Goal: Transaction & Acquisition: Obtain resource

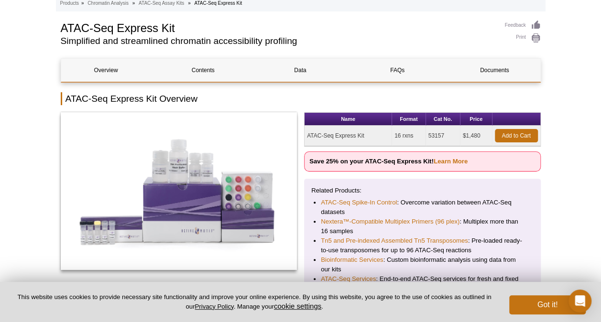
scroll to position [54, 0]
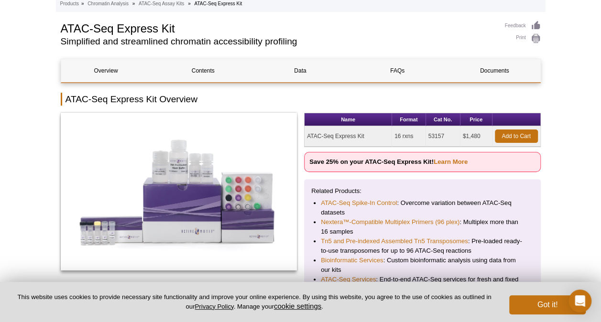
drag, startPoint x: 444, startPoint y: 134, endPoint x: 426, endPoint y: 135, distance: 17.7
click at [426, 135] on td "53157" at bounding box center [443, 136] width 34 height 21
copy td "53157"
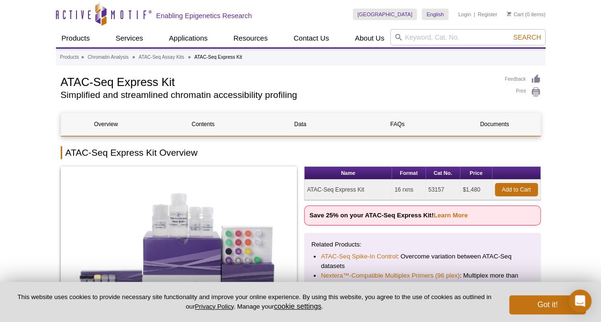
click at [291, 152] on h2 "ATAC-Seq Express Kit Overview" at bounding box center [301, 152] width 480 height 13
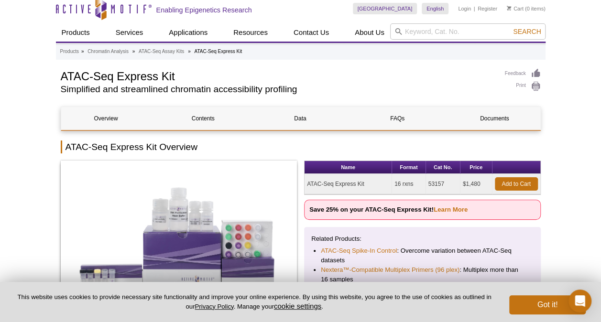
scroll to position [8, 0]
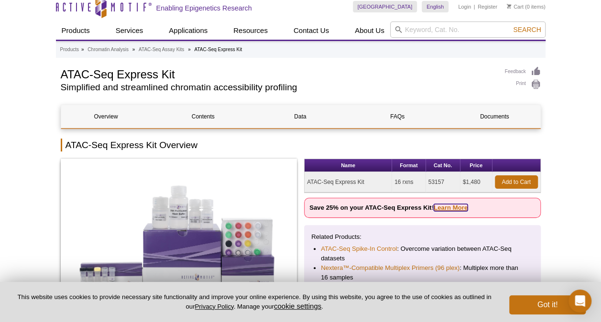
click at [441, 207] on link "Learn More" at bounding box center [451, 207] width 34 height 7
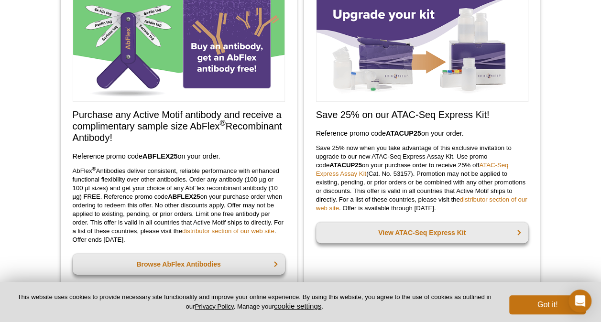
scroll to position [92, 0]
click at [423, 133] on h3 "Reference promo code  ATACUP25  on your order." at bounding box center [422, 133] width 212 height 11
drag, startPoint x: 422, startPoint y: 133, endPoint x: 387, endPoint y: 132, distance: 34.4
click at [387, 132] on strong "ATACUP25" at bounding box center [403, 134] width 35 height 8
copy strong "ATACUP25"
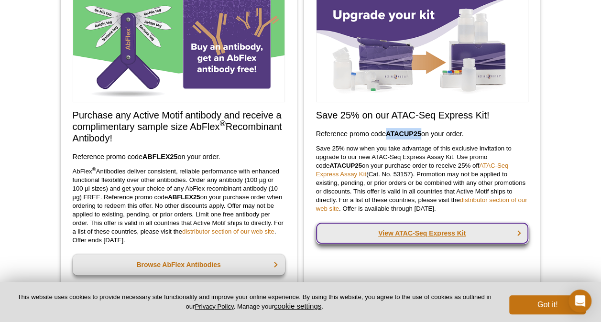
click at [405, 230] on link "View ATAC-Seq Express Kit" at bounding box center [422, 233] width 212 height 21
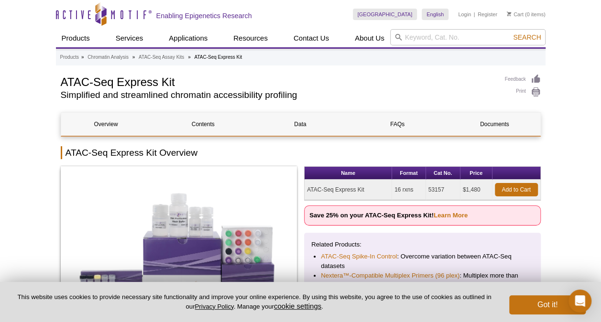
drag, startPoint x: 444, startPoint y: 189, endPoint x: 426, endPoint y: 189, distance: 17.2
click at [426, 189] on td "53157" at bounding box center [443, 190] width 34 height 21
copy td "53157"
click at [514, 187] on link "Add to Cart" at bounding box center [516, 189] width 43 height 13
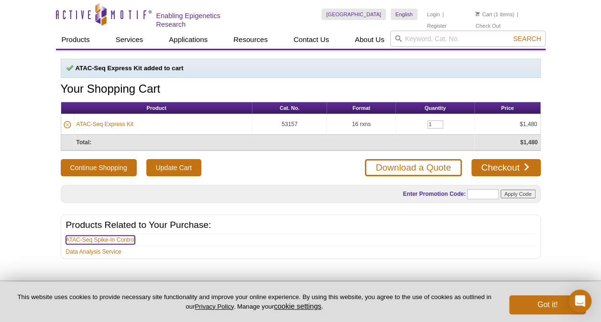
click at [85, 236] on link "ATAC-Seq Spike-In Control" at bounding box center [100, 240] width 69 height 9
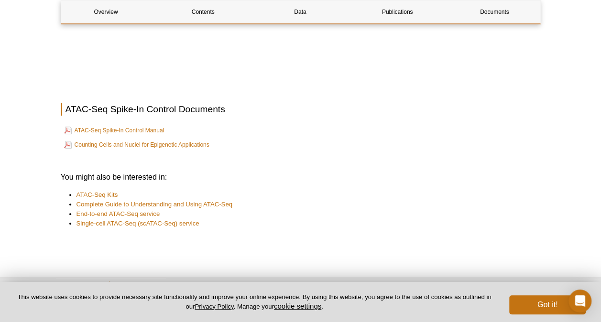
scroll to position [1814, 0]
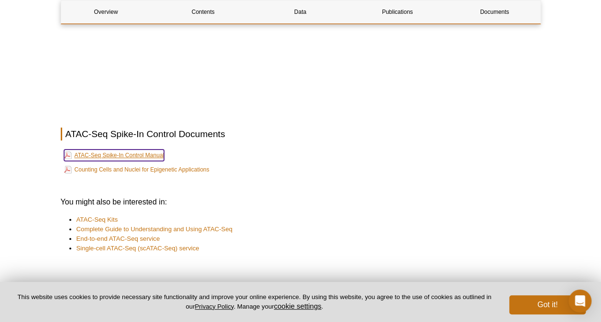
click at [154, 150] on link "ATAC-Seq Spike-In Control Manual" at bounding box center [114, 155] width 100 height 11
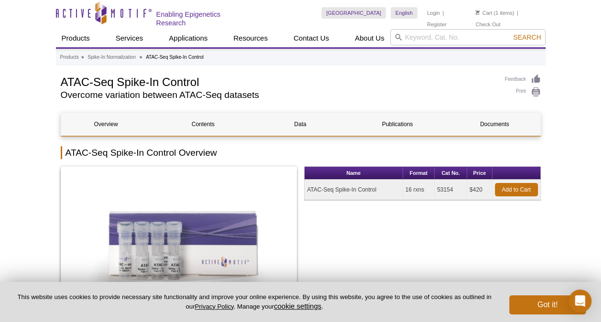
scroll to position [2, 0]
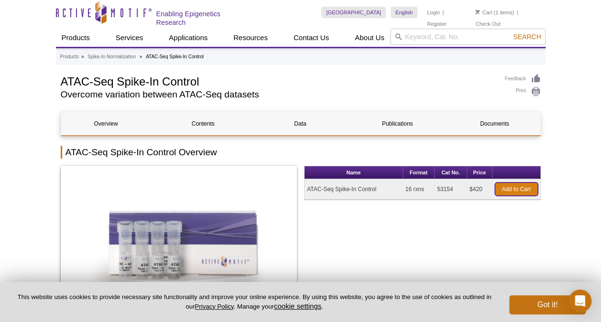
click at [517, 185] on link "Add to Cart" at bounding box center [516, 189] width 43 height 13
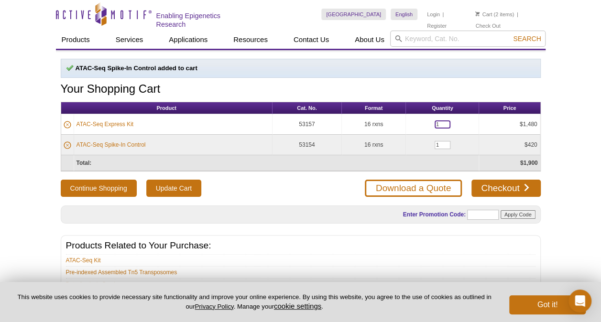
click at [444, 123] on input "1" at bounding box center [443, 124] width 16 height 8
type input "3"
click at [573, 159] on div "Active Motif Logo Enabling Epigenetics Research 2 Search Skip to content Active…" at bounding box center [300, 198] width 601 height 397
click at [474, 211] on input "text" at bounding box center [483, 215] width 32 height 10
paste input "ATACUP25"
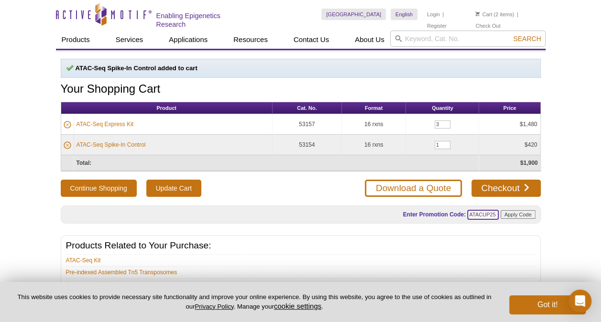
type input "ATACUP25"
click at [515, 212] on input "Apply Code" at bounding box center [517, 214] width 35 height 9
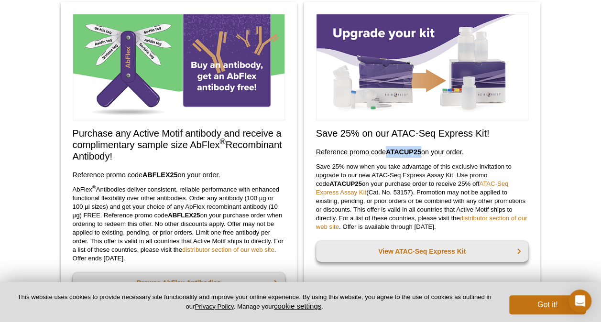
drag, startPoint x: 421, startPoint y: 148, endPoint x: 384, endPoint y: 148, distance: 36.3
click at [384, 148] on h3 "Reference promo code  ATACUP25  on your order." at bounding box center [422, 151] width 212 height 11
copy h3 "ATACUP25"
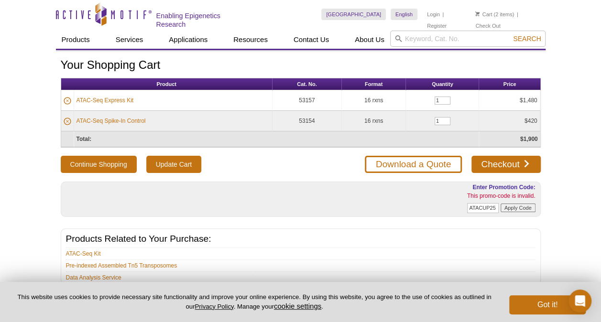
click at [499, 206] on form "Enter Promotion Code: This promo-code is invalid. ATACUP25 Apply Code" at bounding box center [451, 199] width 167 height 33
click at [468, 204] on input "ATACUP25" at bounding box center [483, 208] width 32 height 10
click at [437, 97] on input "1" at bounding box center [443, 101] width 16 height 8
type input "3"
click at [564, 137] on div "Active Motif Logo Enabling Epigenetics Research 2 Search Skip to content Active…" at bounding box center [300, 195] width 601 height 390
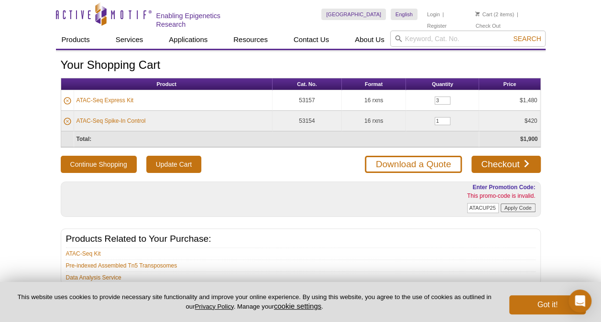
click at [393, 202] on form "Enter Promotion Code: This promo-code is invalid. ATACUP25 Apply Code" at bounding box center [451, 199] width 167 height 33
drag, startPoint x: 470, startPoint y: 202, endPoint x: 508, endPoint y: 202, distance: 37.8
click at [508, 202] on form "Enter Promotion Code: This promo-code is invalid. ATACUP25 Apply Code" at bounding box center [451, 199] width 167 height 33
paste input "text"
type input "ATACUP25"
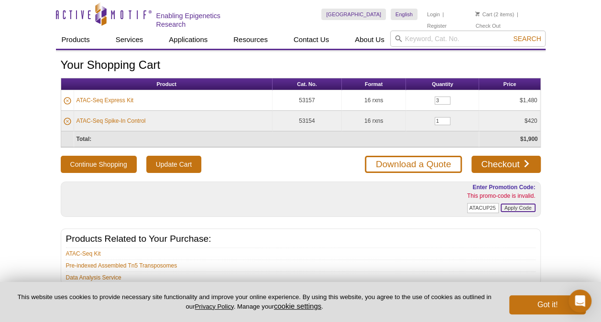
click at [514, 206] on input "Apply Code" at bounding box center [517, 208] width 35 height 9
click at [174, 162] on input "Update Cart" at bounding box center [173, 164] width 55 height 17
click at [264, 63] on h1 "Your Shopping Cart" at bounding box center [301, 66] width 480 height 14
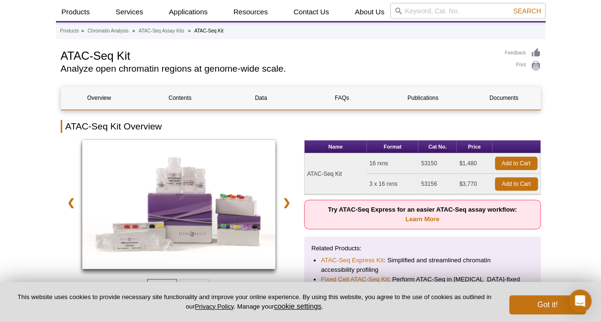
scroll to position [52, 0]
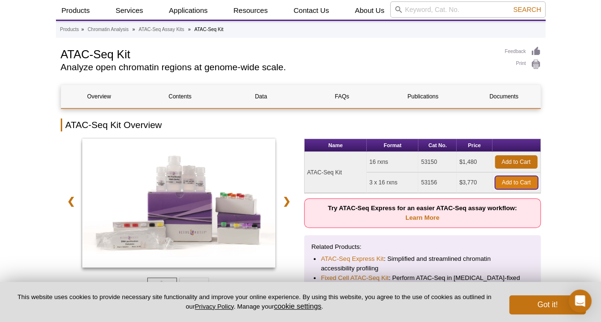
click at [522, 180] on link "Add to Cart" at bounding box center [516, 182] width 43 height 13
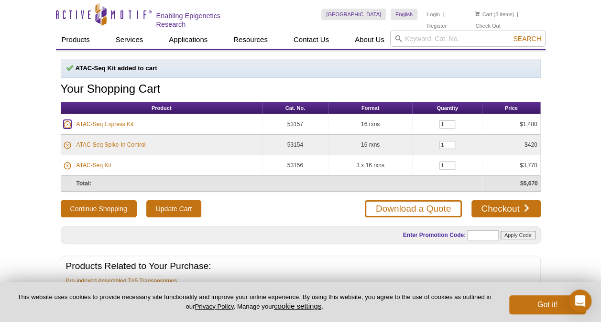
click at [66, 124] on icon at bounding box center [67, 125] width 2 height 2
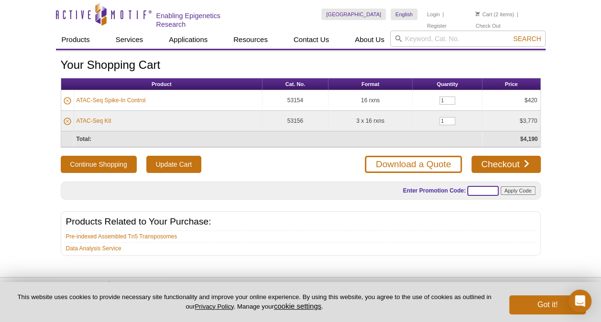
click at [483, 186] on input "text" at bounding box center [483, 191] width 32 height 10
paste input "ATACUP25"
type input "ATACUP25"
click at [516, 186] on input "Apply Code" at bounding box center [517, 190] width 35 height 9
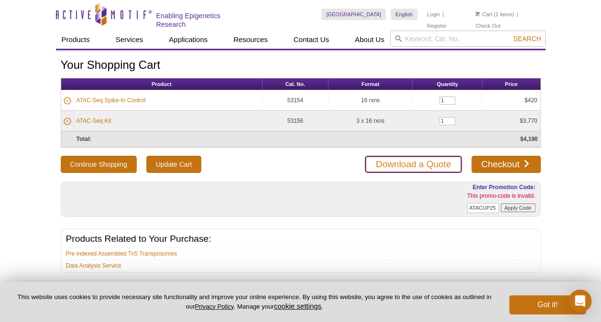
click at [395, 160] on link "Download a Quote" at bounding box center [413, 164] width 97 height 17
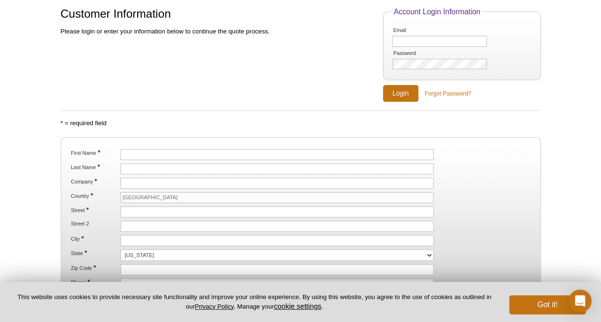
scroll to position [81, 0]
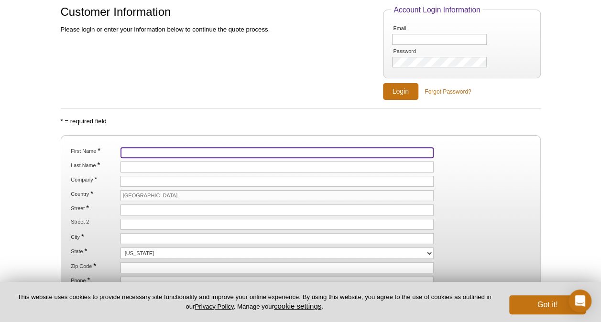
click at [223, 147] on input "First Name *" at bounding box center [277, 152] width 314 height 11
type input "Pooja"
type input "[PERSON_NAME]"
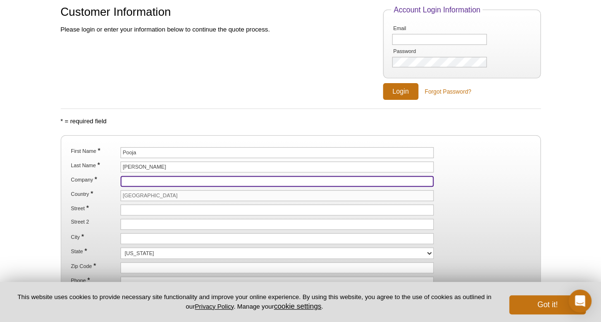
type input "[STREET_ADDRESS]"
type input "[GEOGRAPHIC_DATA]"
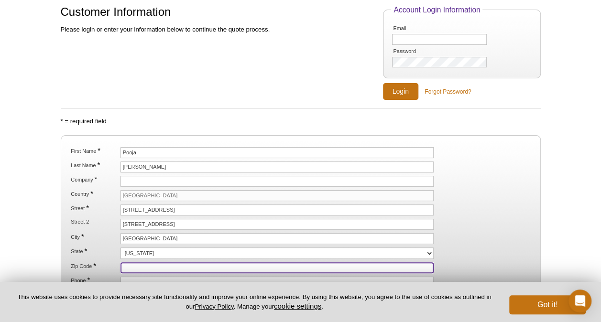
type input "94158"
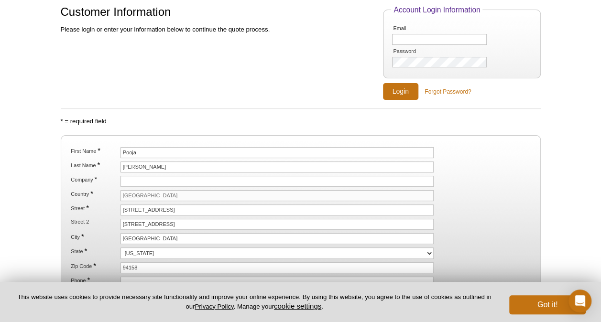
type input "[EMAIL_ADDRESS][DOMAIN_NAME]"
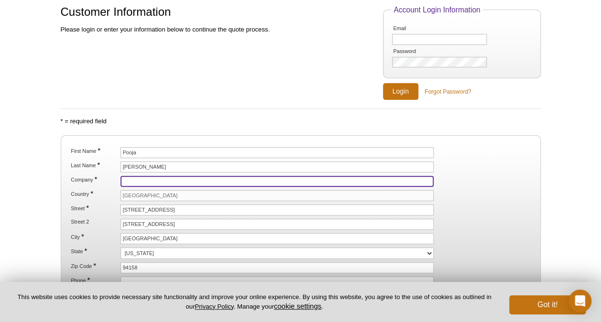
click at [166, 181] on input "Company *" at bounding box center [277, 181] width 314 height 11
type input "Rezo therapeutics"
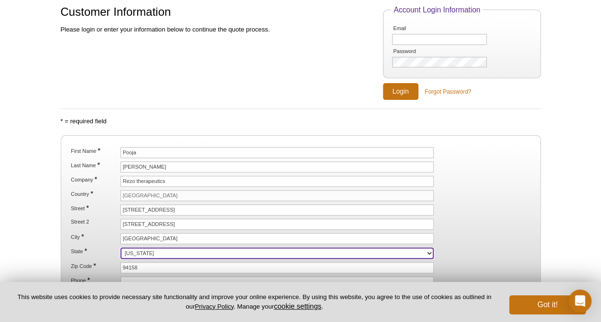
select select "CA"
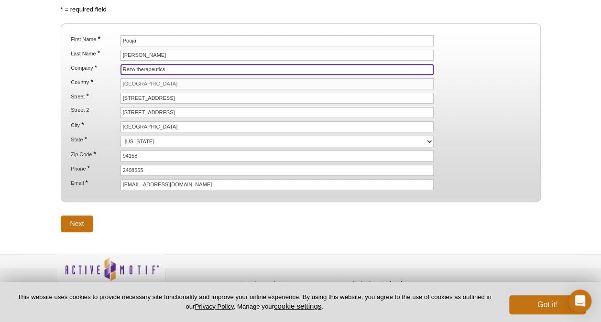
scroll to position [202, 0]
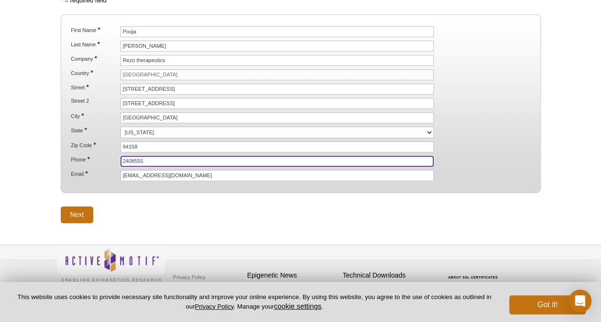
click at [148, 157] on input "2408555" at bounding box center [277, 161] width 314 height 11
type input "2408555342"
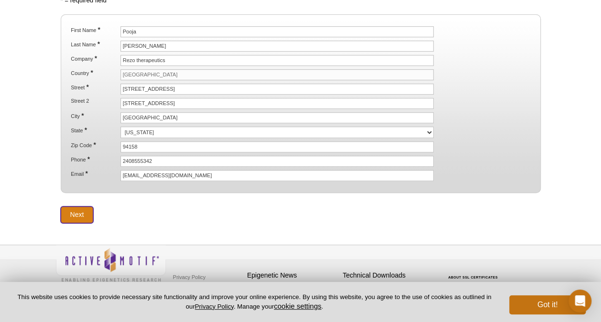
click at [70, 211] on input "Next" at bounding box center [77, 215] width 33 height 17
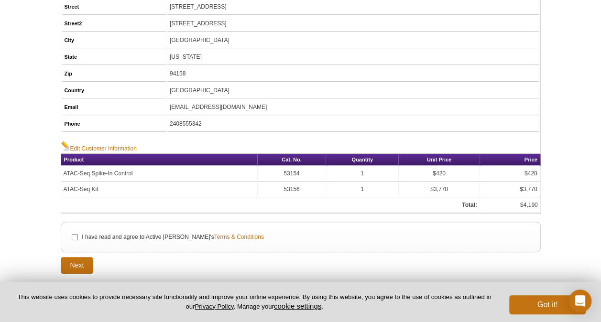
scroll to position [207, 0]
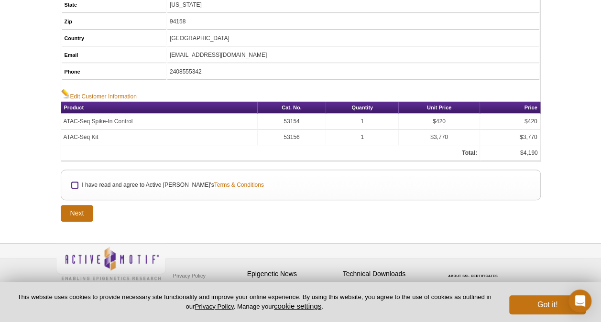
click at [72, 182] on input "I have read and agree to Active Motif's Terms & Conditions" at bounding box center [75, 185] width 6 height 6
checkbox input "true"
click at [75, 208] on input "Next" at bounding box center [77, 213] width 33 height 17
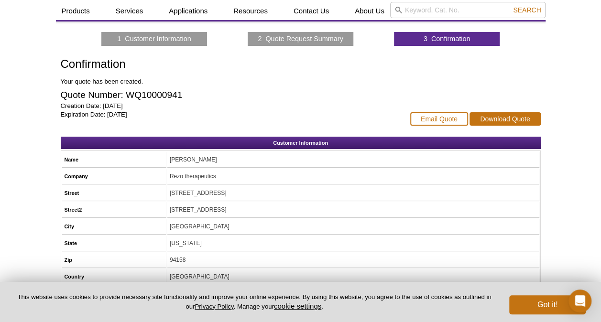
scroll to position [76, 0]
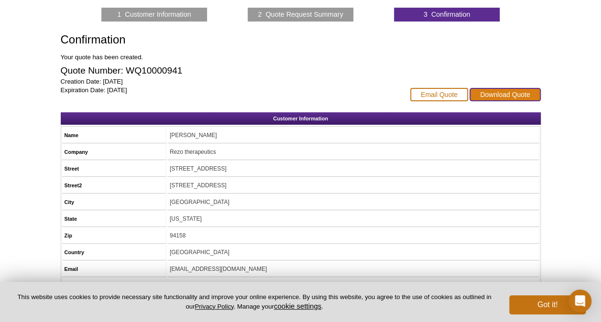
click at [514, 93] on link "Download Quote" at bounding box center [504, 94] width 71 height 13
click at [438, 95] on link "Email Quote" at bounding box center [439, 94] width 58 height 13
click at [434, 93] on link "Email Quote" at bounding box center [439, 94] width 58 height 13
click at [434, 94] on link "Email Quote" at bounding box center [439, 94] width 58 height 13
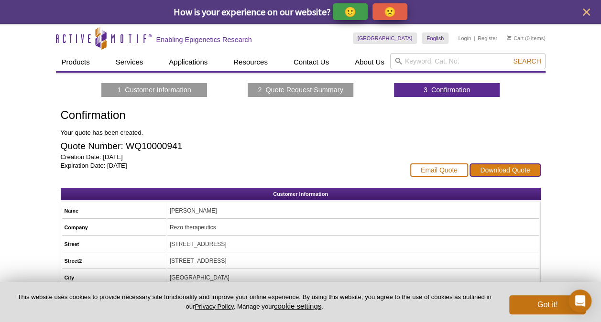
click at [500, 167] on link "Download Quote" at bounding box center [504, 169] width 71 height 13
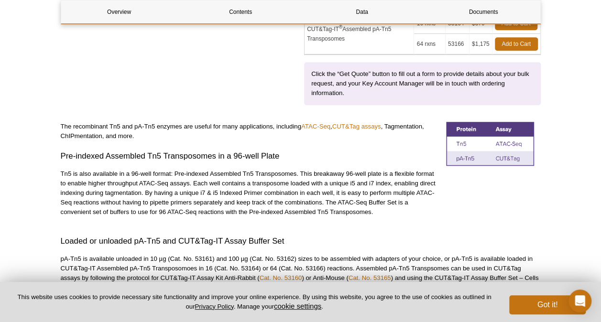
scroll to position [330, 0]
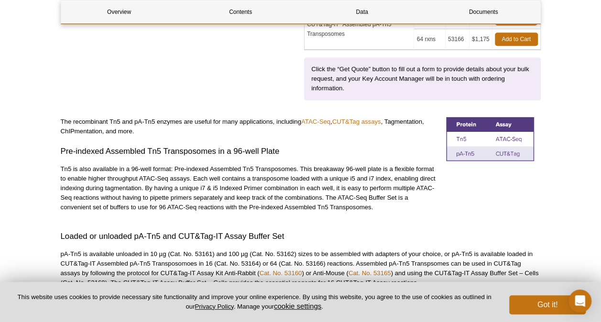
click at [269, 191] on p "Tn5 is also available in a 96-well format: Pre-indexed Assembled Tn5 Transposom…" at bounding box center [250, 188] width 378 height 48
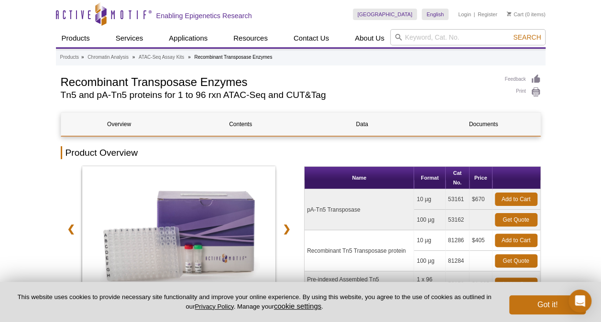
scroll to position [24, 0]
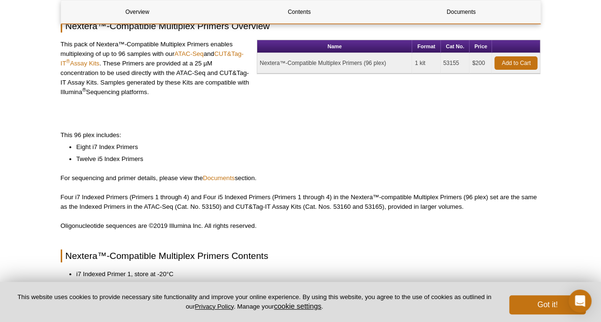
scroll to position [127, 0]
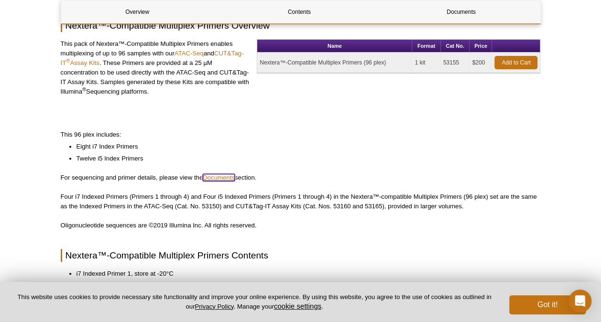
click at [220, 175] on link "Documents" at bounding box center [219, 177] width 32 height 7
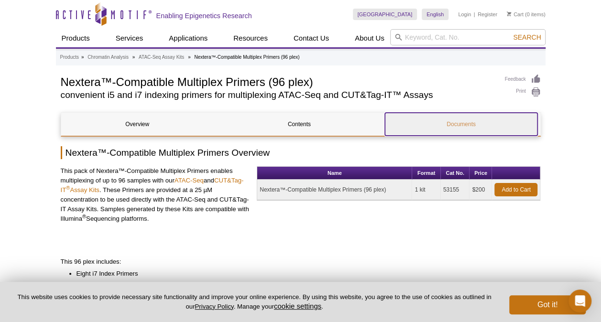
click at [473, 126] on link "Documents" at bounding box center [461, 124] width 152 height 23
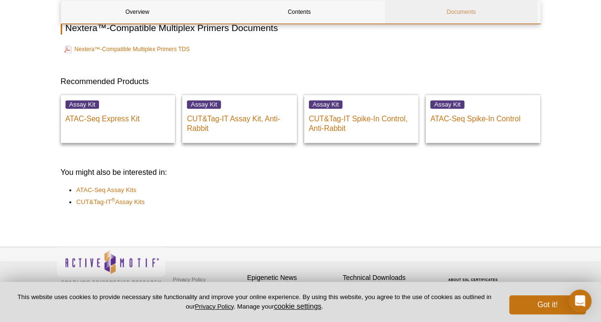
scroll to position [621, 0]
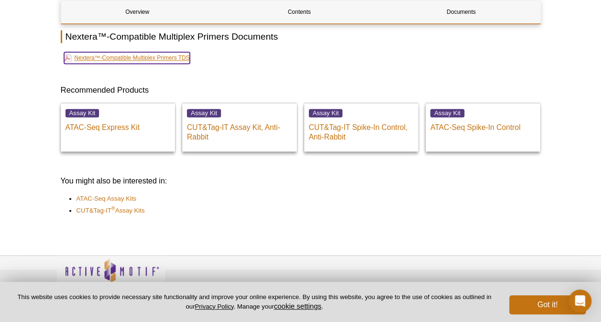
click at [166, 58] on link "Nextera™-Compatible Multiplex Primers TDS" at bounding box center [127, 57] width 126 height 11
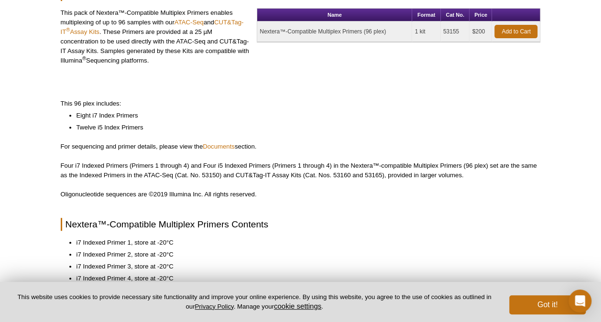
scroll to position [0, 0]
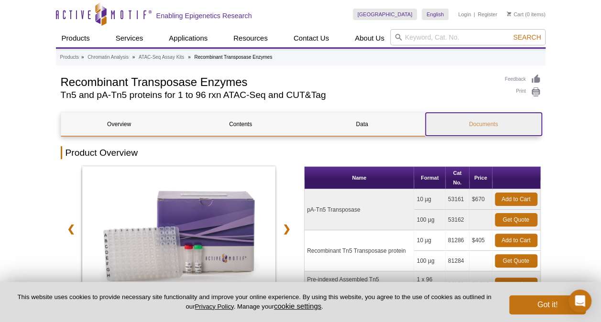
click at [482, 121] on link "Documents" at bounding box center [483, 124] width 116 height 23
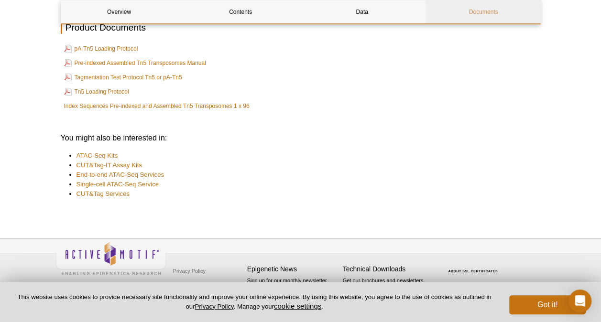
scroll to position [1466, 0]
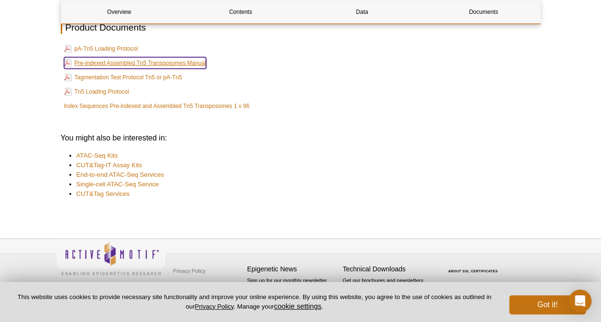
click at [120, 69] on link "Pre-indexed Assembled Tn5 Transposomes Manual" at bounding box center [135, 62] width 142 height 11
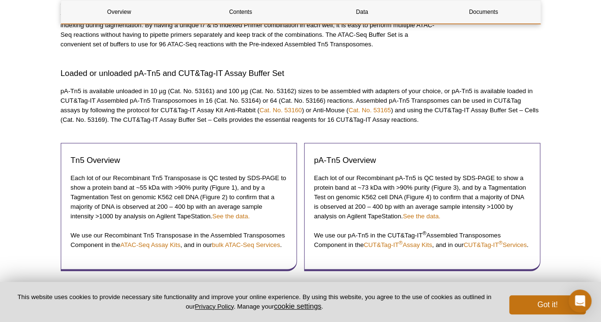
scroll to position [0, 0]
